Goal: Check status: Check status

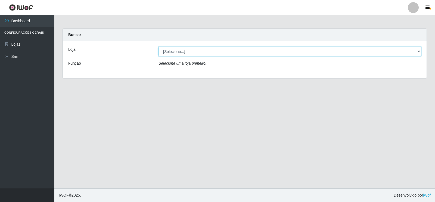
click at [189, 52] on select "[Selecione...] Atacado Vem - Loja 30 Laranjeiras Velha" at bounding box center [290, 52] width 263 height 10
select select "495"
click at [159, 47] on select "[Selecione...] Atacado Vem - Loja 30 Laranjeiras Velha" at bounding box center [290, 52] width 263 height 10
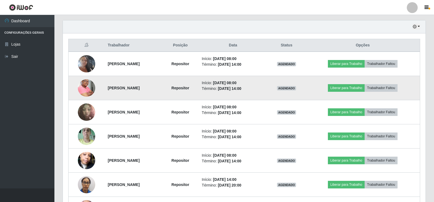
scroll to position [177, 0]
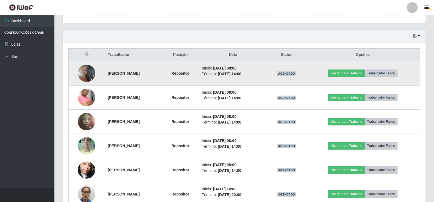
click at [88, 72] on img at bounding box center [86, 73] width 17 height 31
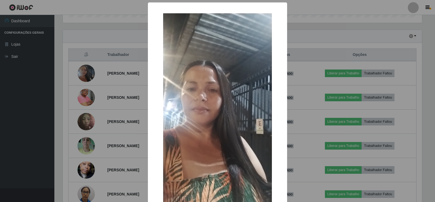
click at [117, 84] on div "× OK Cancel" at bounding box center [217, 101] width 435 height 202
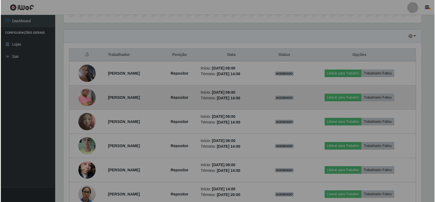
scroll to position [113, 363]
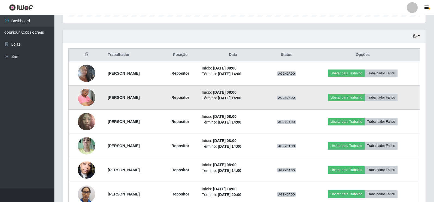
click at [90, 99] on img at bounding box center [86, 98] width 17 height 26
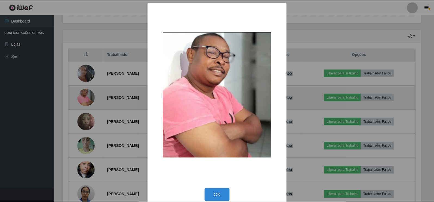
scroll to position [113, 360]
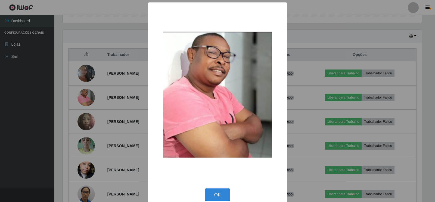
click at [109, 101] on div "× OK Cancel" at bounding box center [217, 101] width 435 height 202
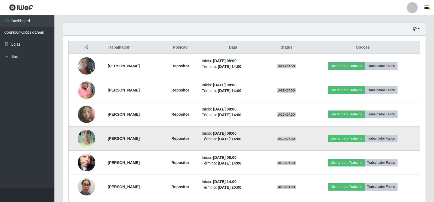
scroll to position [177, 0]
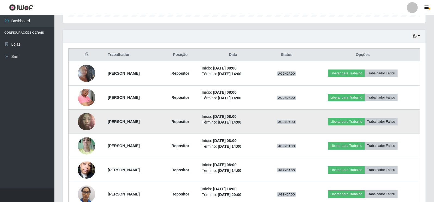
click at [85, 124] on img at bounding box center [86, 121] width 17 height 23
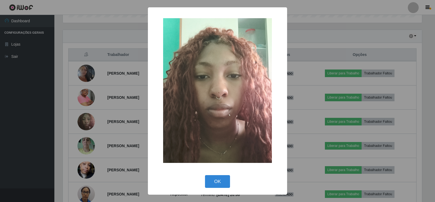
click at [106, 146] on div "× OK Cancel" at bounding box center [217, 101] width 435 height 202
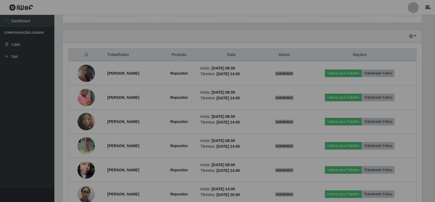
scroll to position [113, 363]
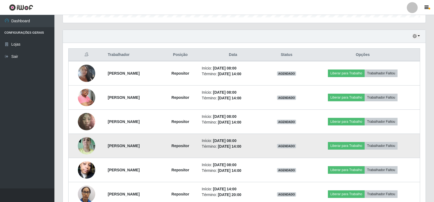
click at [89, 142] on img at bounding box center [86, 145] width 17 height 23
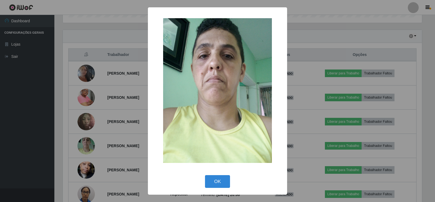
click at [140, 136] on div "× OK Cancel" at bounding box center [217, 101] width 435 height 202
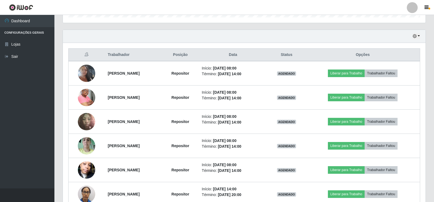
scroll to position [113, 363]
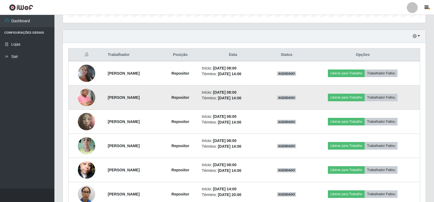
click at [84, 96] on img at bounding box center [86, 98] width 17 height 26
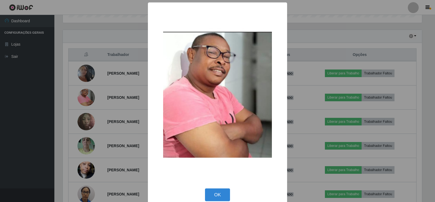
click at [133, 126] on div "× OK Cancel" at bounding box center [217, 101] width 435 height 202
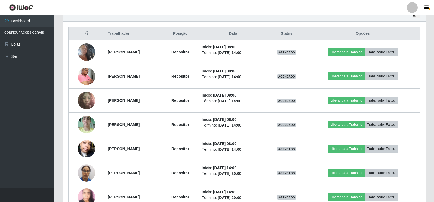
scroll to position [232, 0]
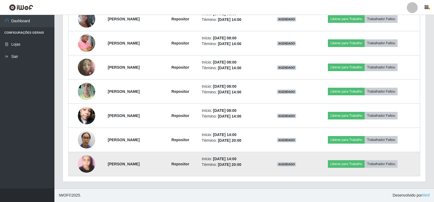
click at [84, 162] on img at bounding box center [86, 164] width 17 height 23
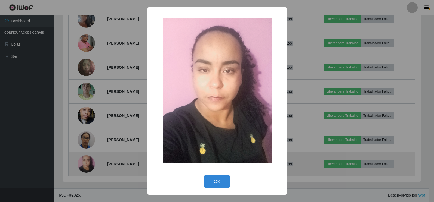
scroll to position [113, 360]
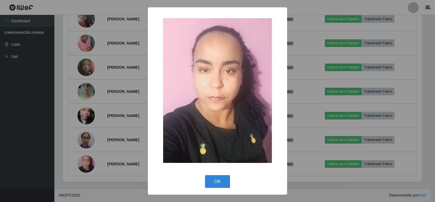
click at [108, 113] on div "× OK Cancel" at bounding box center [217, 101] width 435 height 202
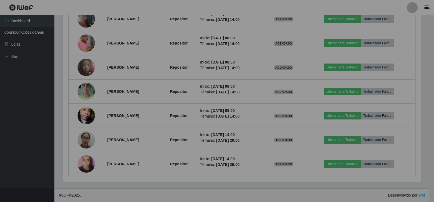
scroll to position [113, 363]
